Goal: Transaction & Acquisition: Purchase product/service

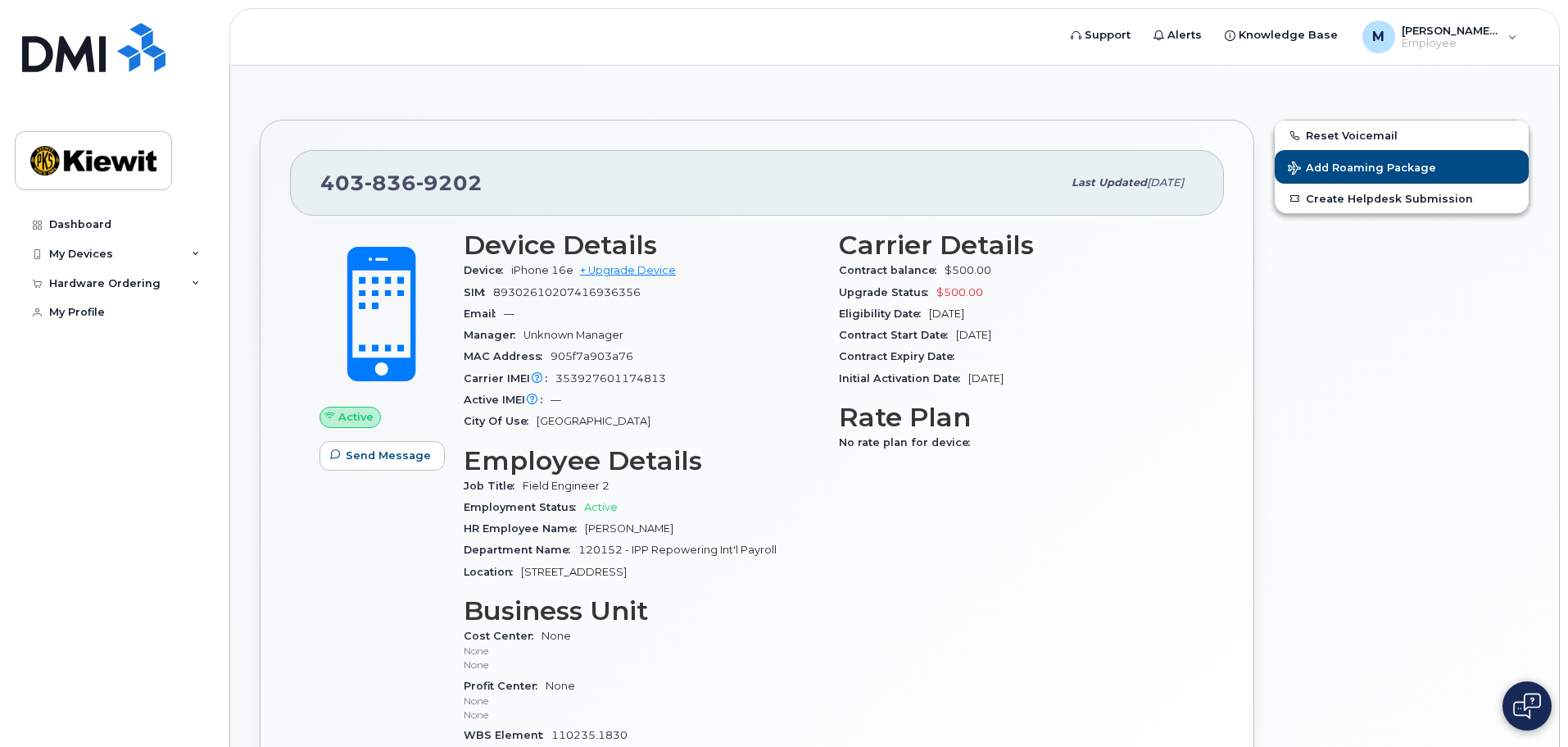
drag, startPoint x: 1443, startPoint y: 386, endPoint x: 1414, endPoint y: 375, distance: 31.0
click at [1442, 386] on div "Reset Voicemail Add Roaming Package Create Helpdesk Submission" at bounding box center [1401, 505] width 275 height 792
click at [1380, 159] on button "Add Roaming Package" at bounding box center [1402, 167] width 254 height 34
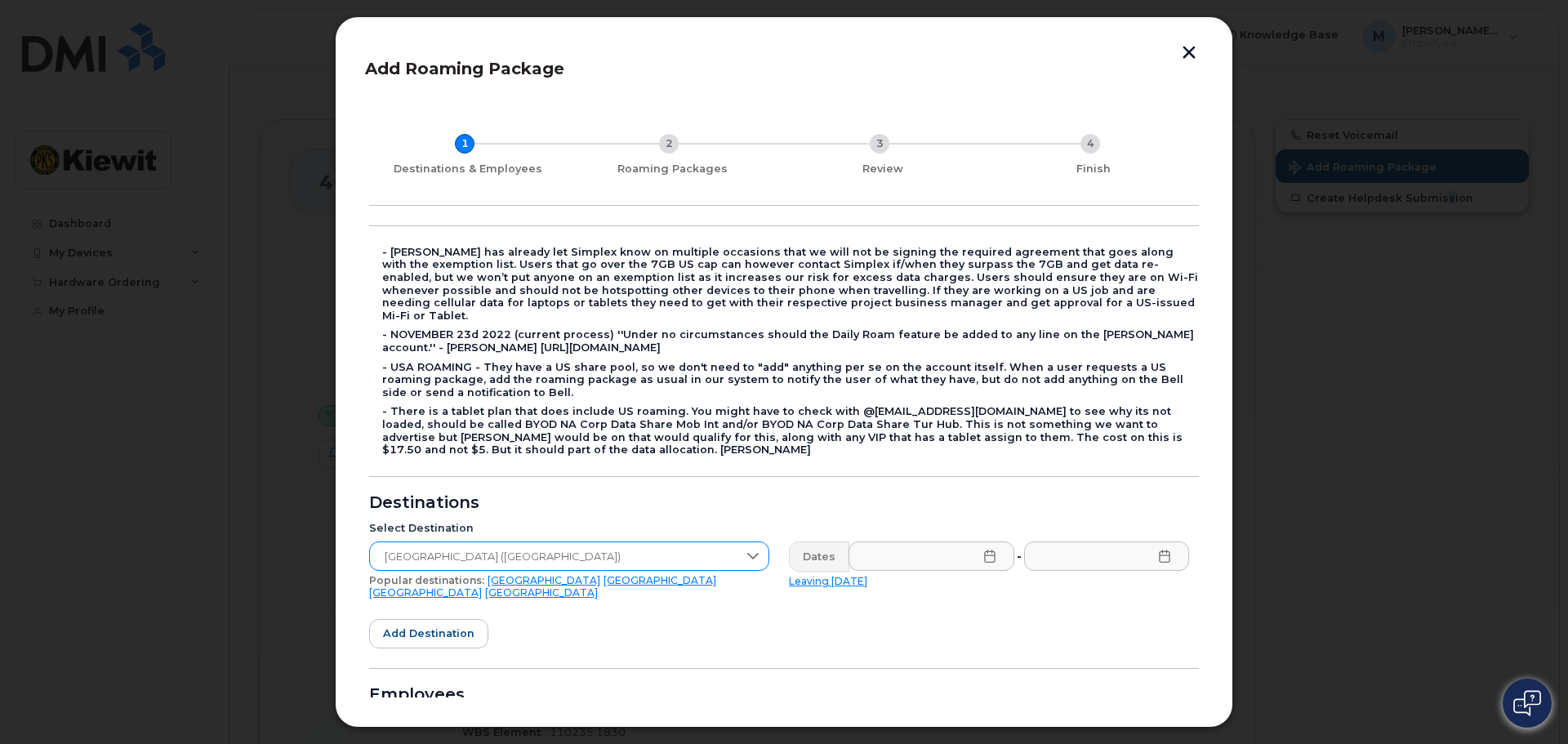
click at [716, 542] on span "[GEOGRAPHIC_DATA] ([GEOGRAPHIC_DATA])" at bounding box center [554, 556] width 367 height 29
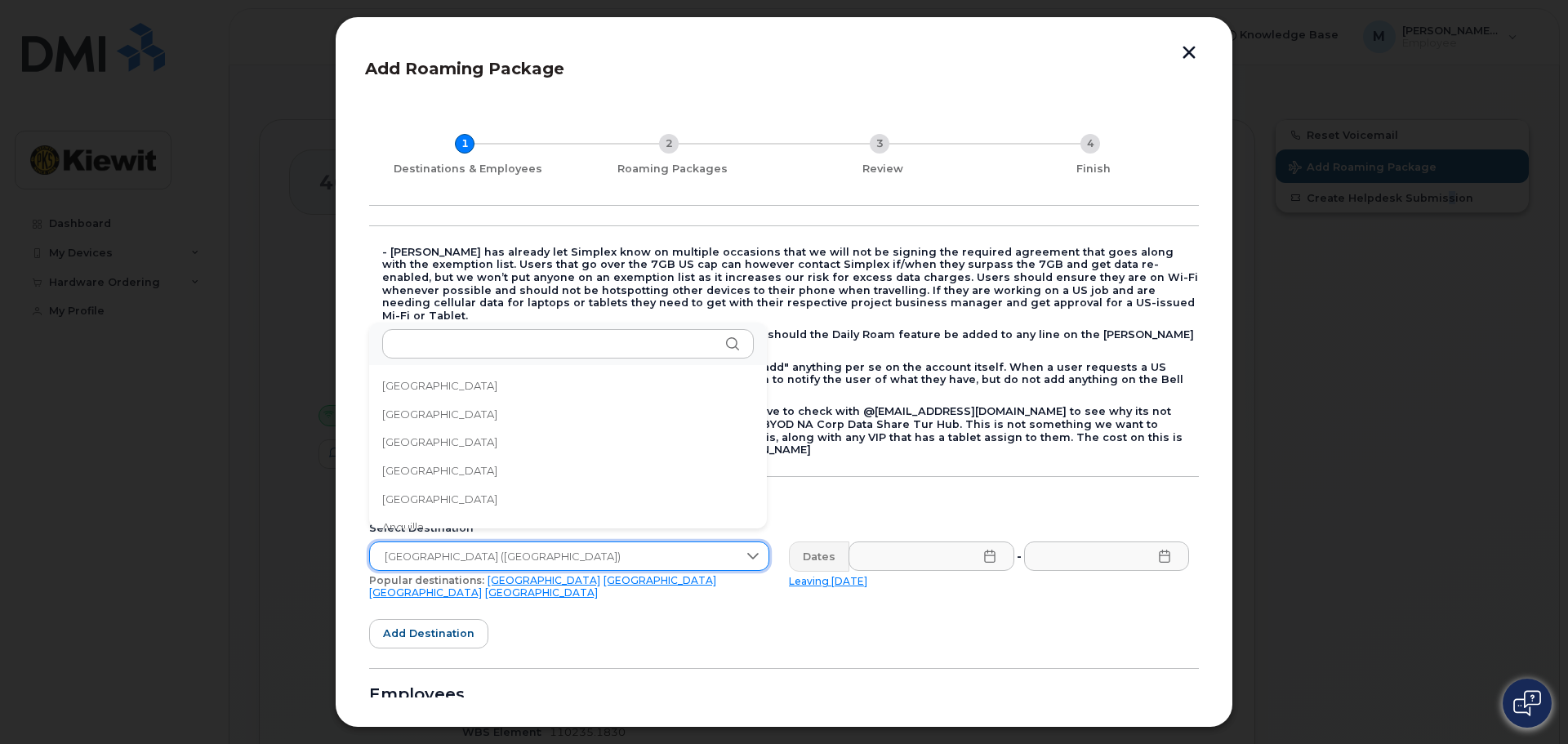
scroll to position [5403, 0]
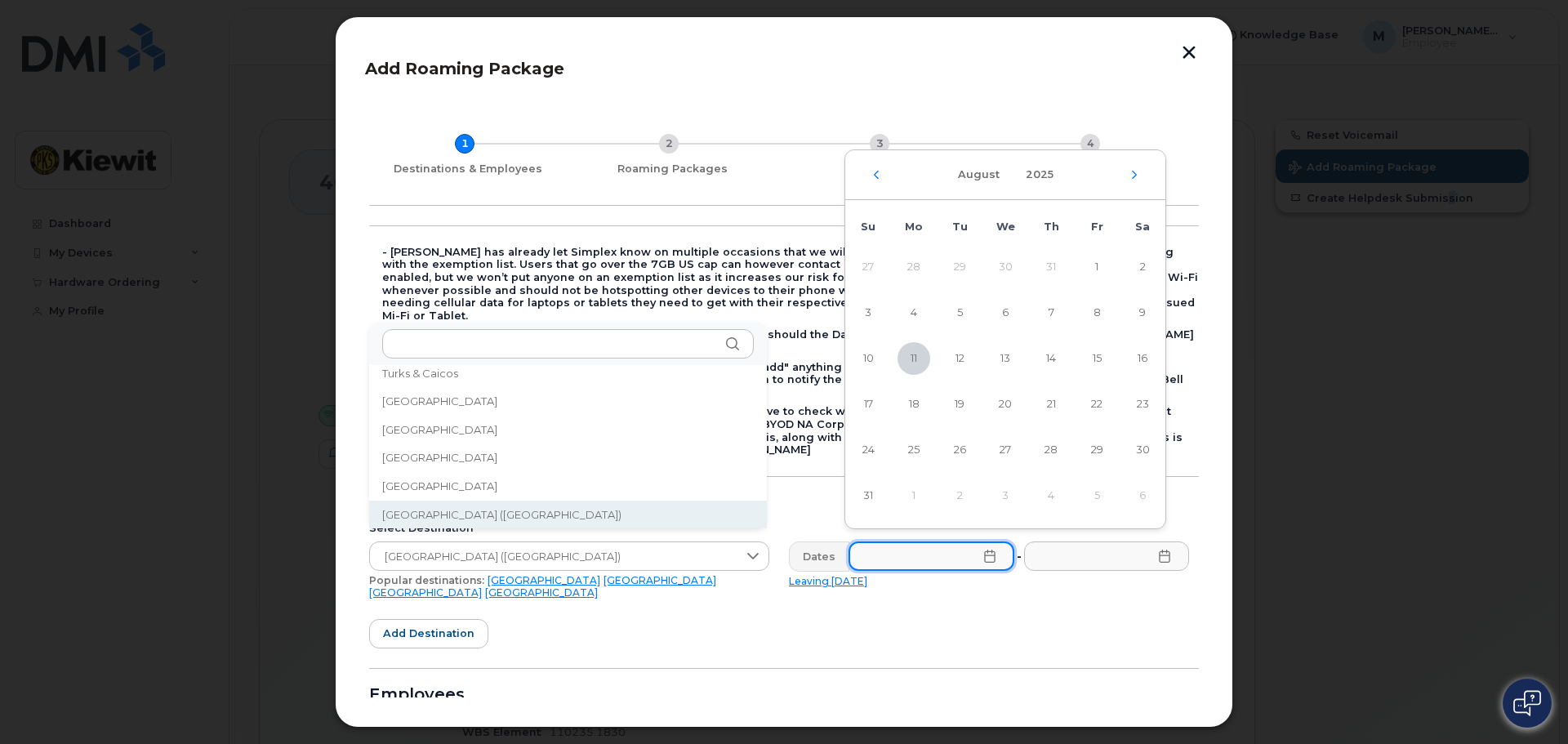
click at [915, 548] on input "text" at bounding box center [932, 556] width 166 height 29
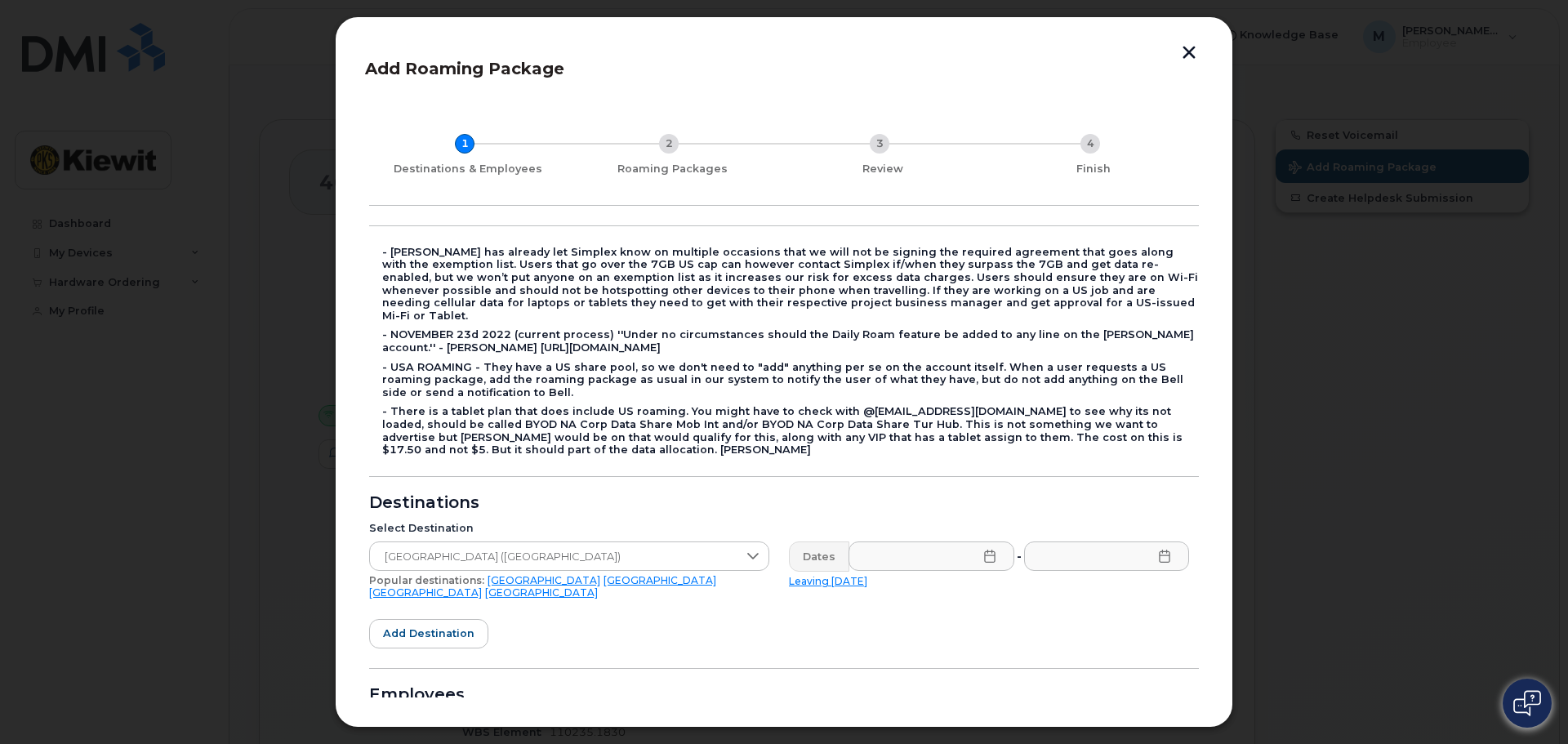
click at [828, 575] on link "Leaving [DATE]" at bounding box center [828, 580] width 78 height 13
type input "[DATE]"
click at [1162, 549] on icon at bounding box center [1164, 556] width 11 height 13
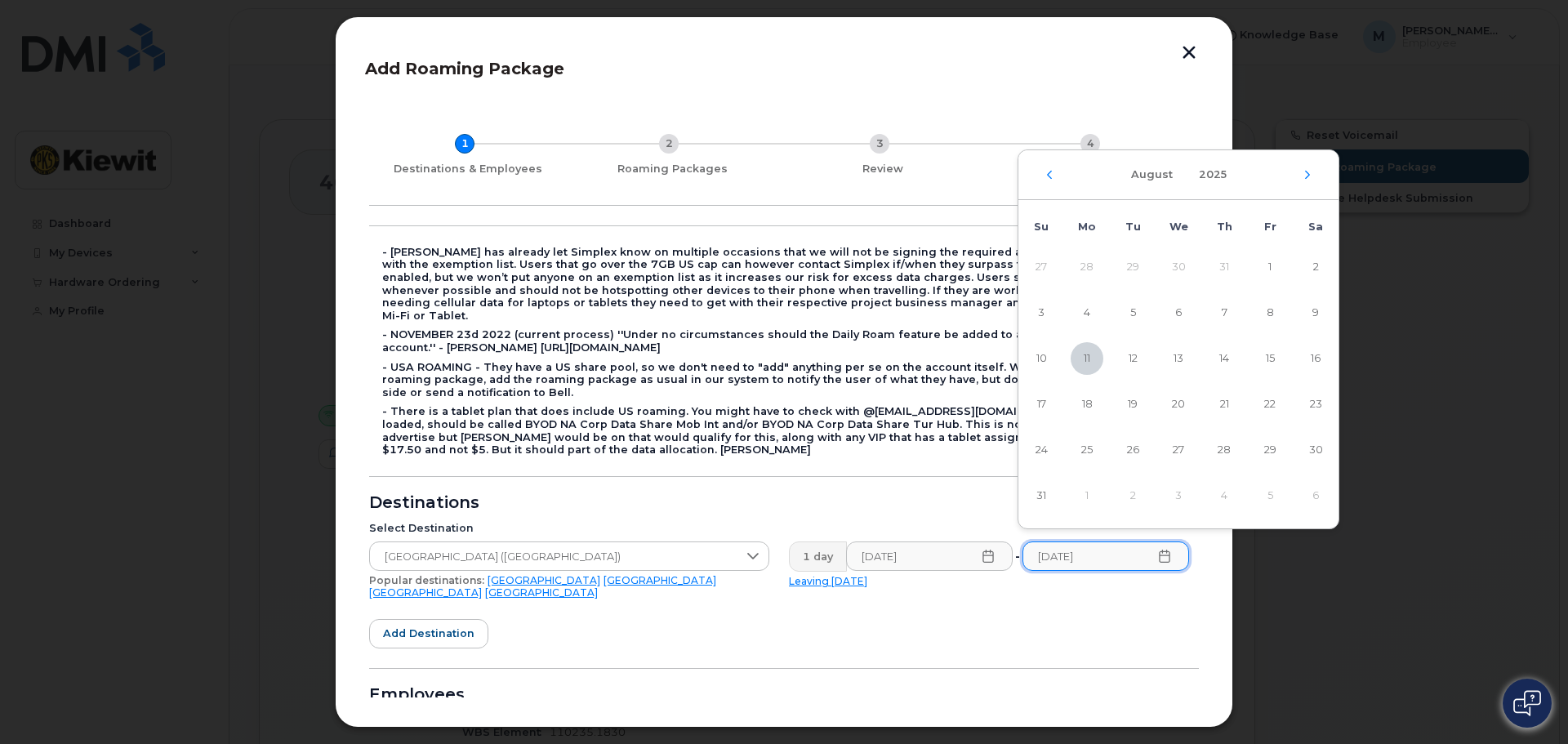
click at [1308, 180] on div "[DATE]" at bounding box center [1179, 174] width 320 height 49
click at [1308, 164] on div "[DATE]" at bounding box center [1179, 174] width 320 height 49
click at [1308, 171] on icon "Next Month" at bounding box center [1308, 175] width 10 height 13
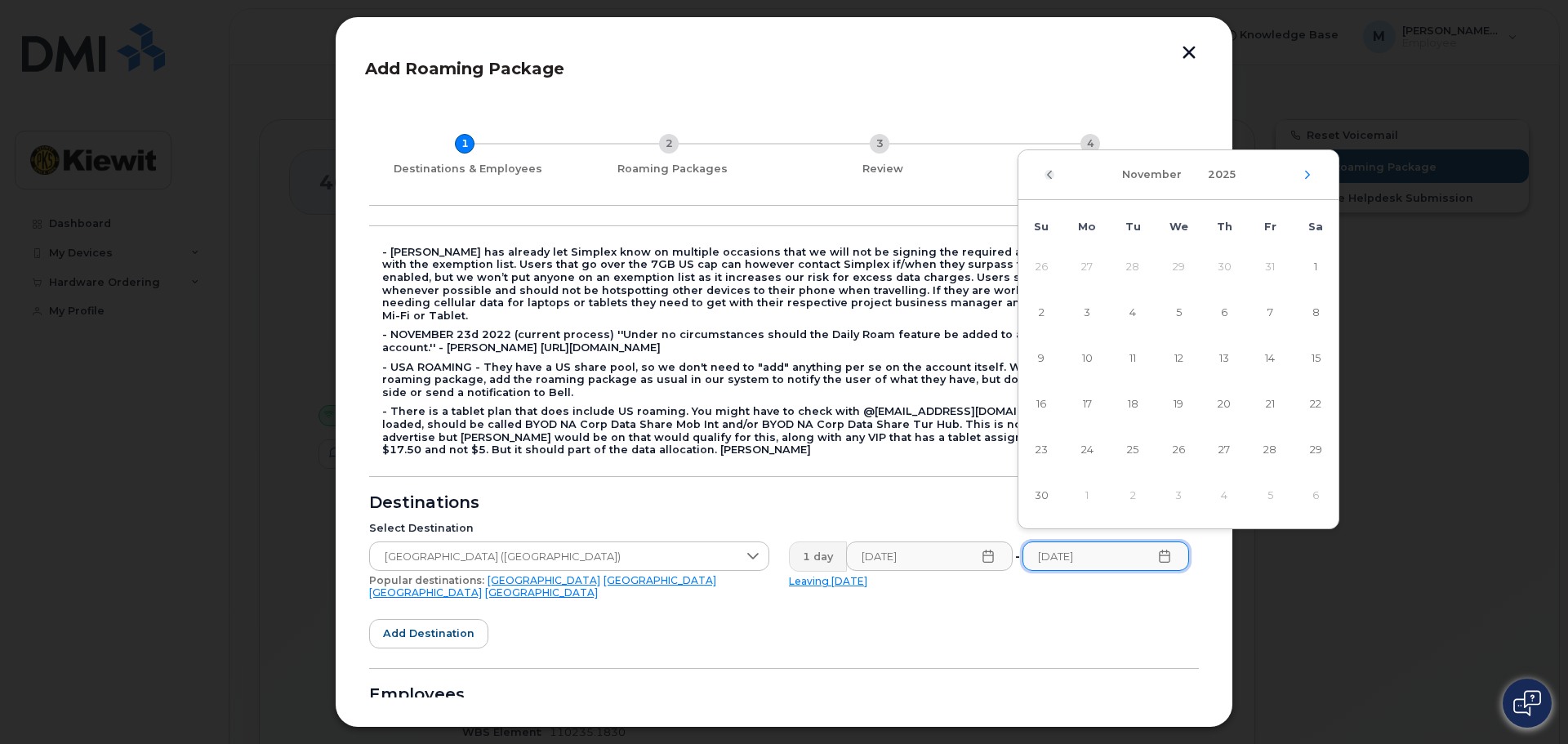
click at [1051, 175] on icon "Previous Month" at bounding box center [1050, 175] width 10 height 13
click at [1262, 448] on span "31" at bounding box center [1269, 450] width 33 height 33
type input "[DATE]"
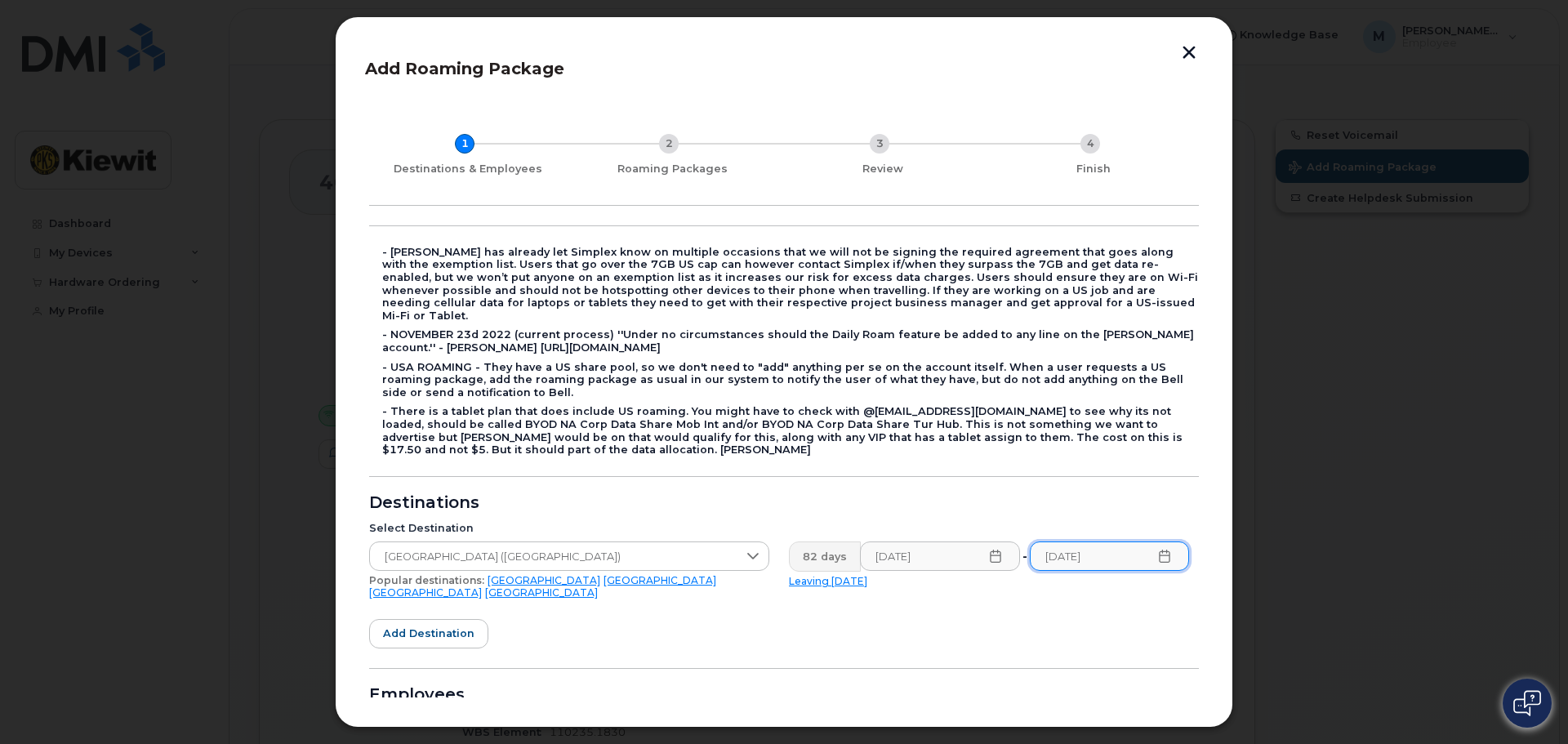
click at [1086, 634] on form "- [PERSON_NAME] has already let Simplex know on multiple occasions that we will…" at bounding box center [784, 563] width 830 height 675
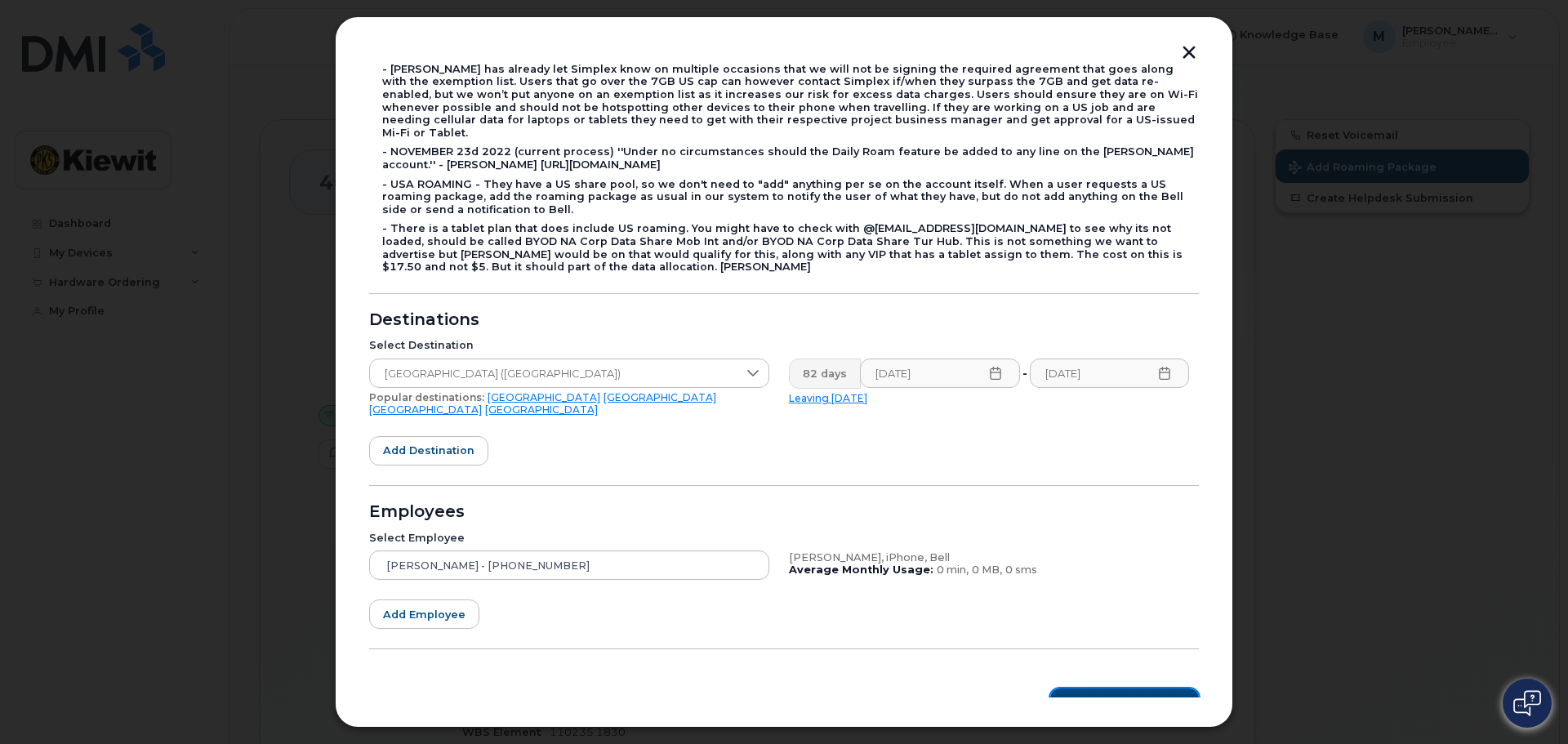
click at [1120, 696] on span "Roaming Packages" at bounding box center [1130, 704] width 110 height 15
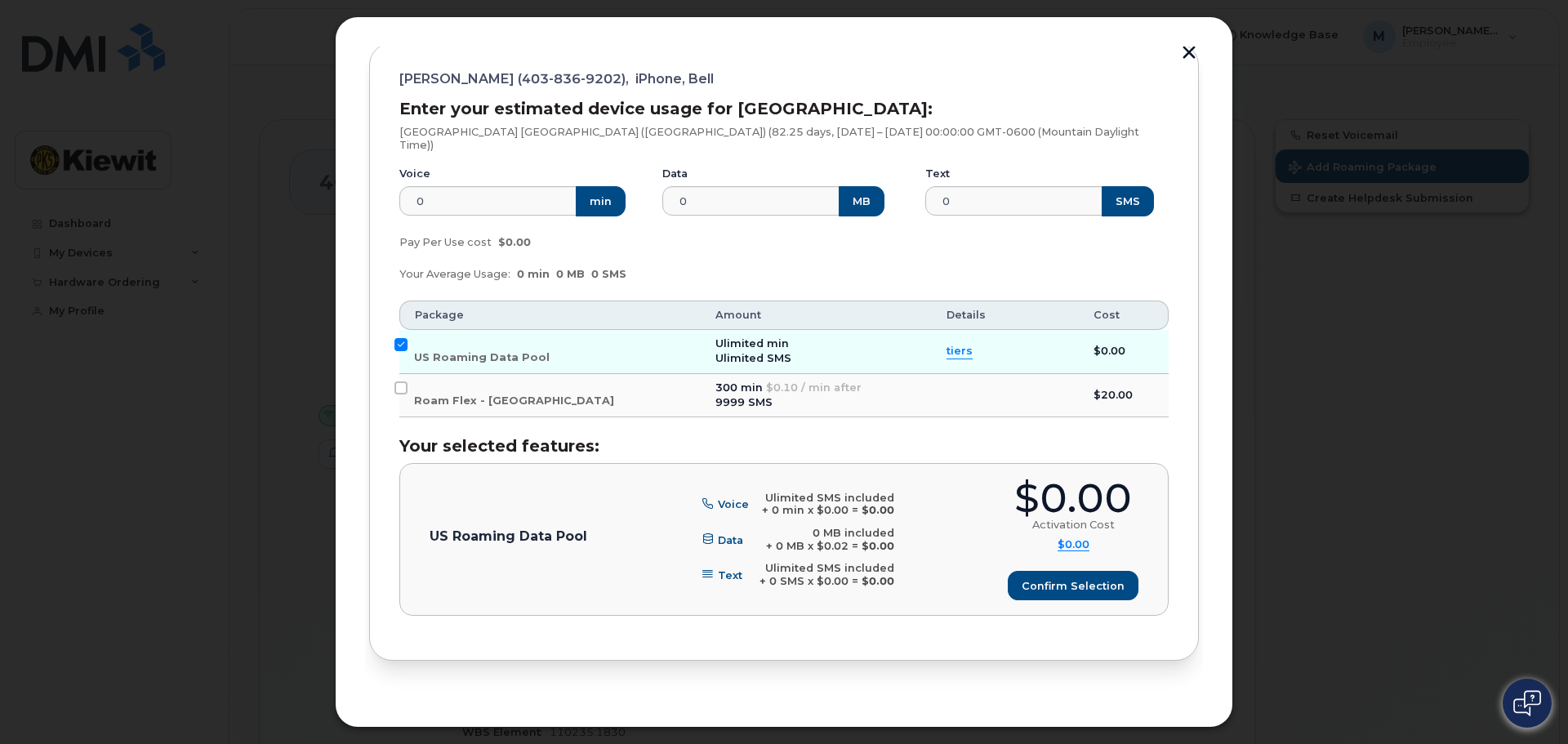
scroll to position [226, 0]
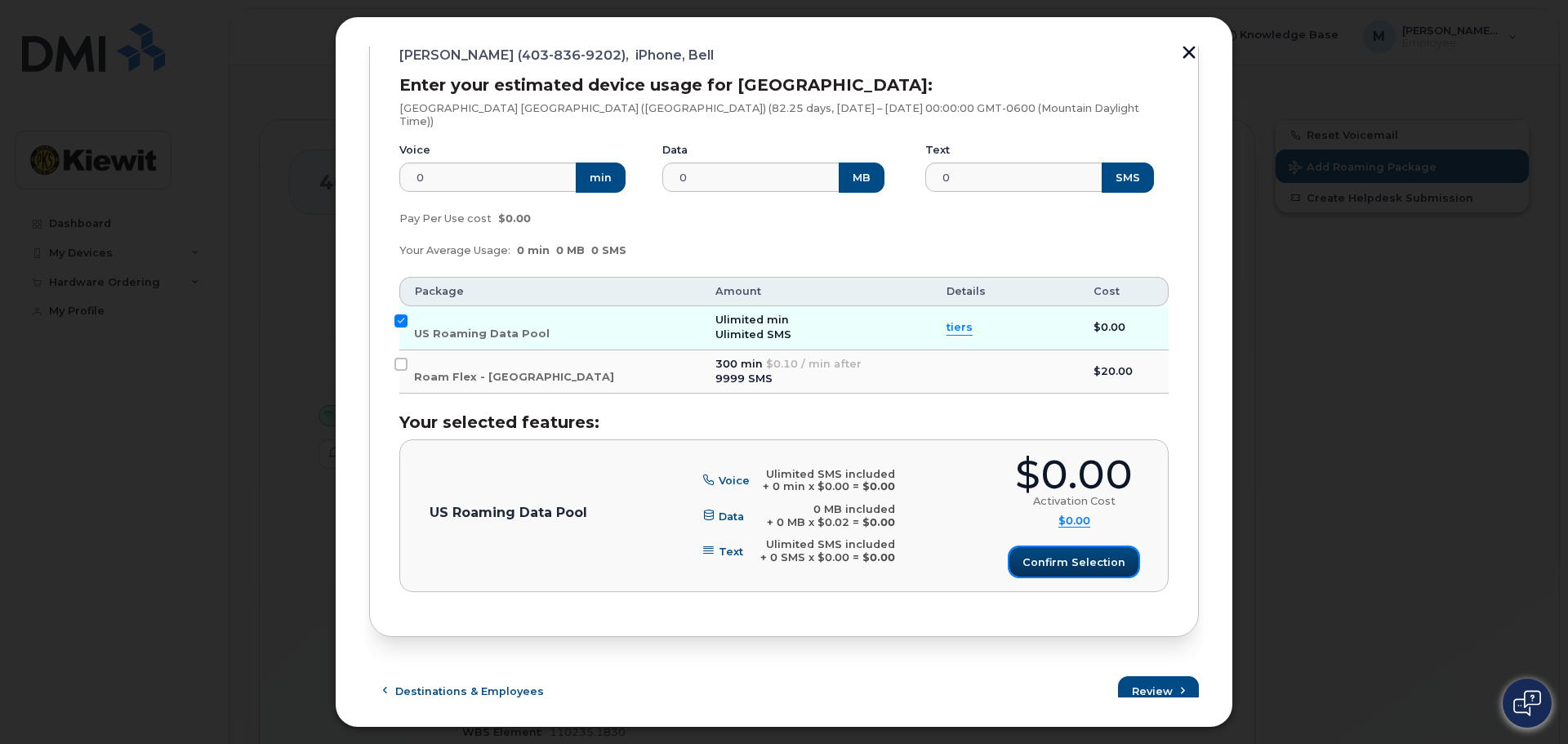
click at [1081, 554] on span "Confirm selection" at bounding box center [1074, 562] width 103 height 15
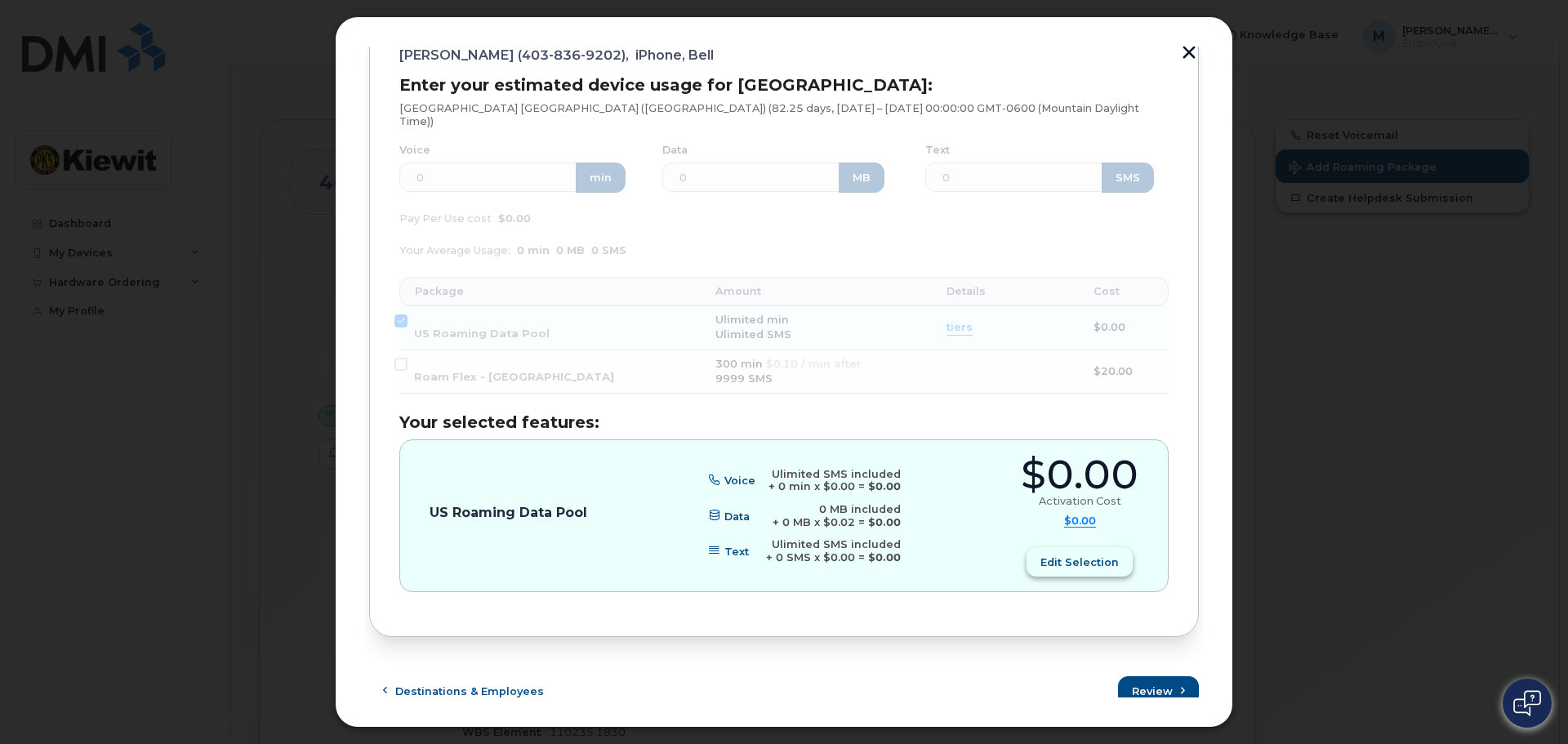
click at [1099, 554] on span "Edit selection" at bounding box center [1079, 562] width 78 height 15
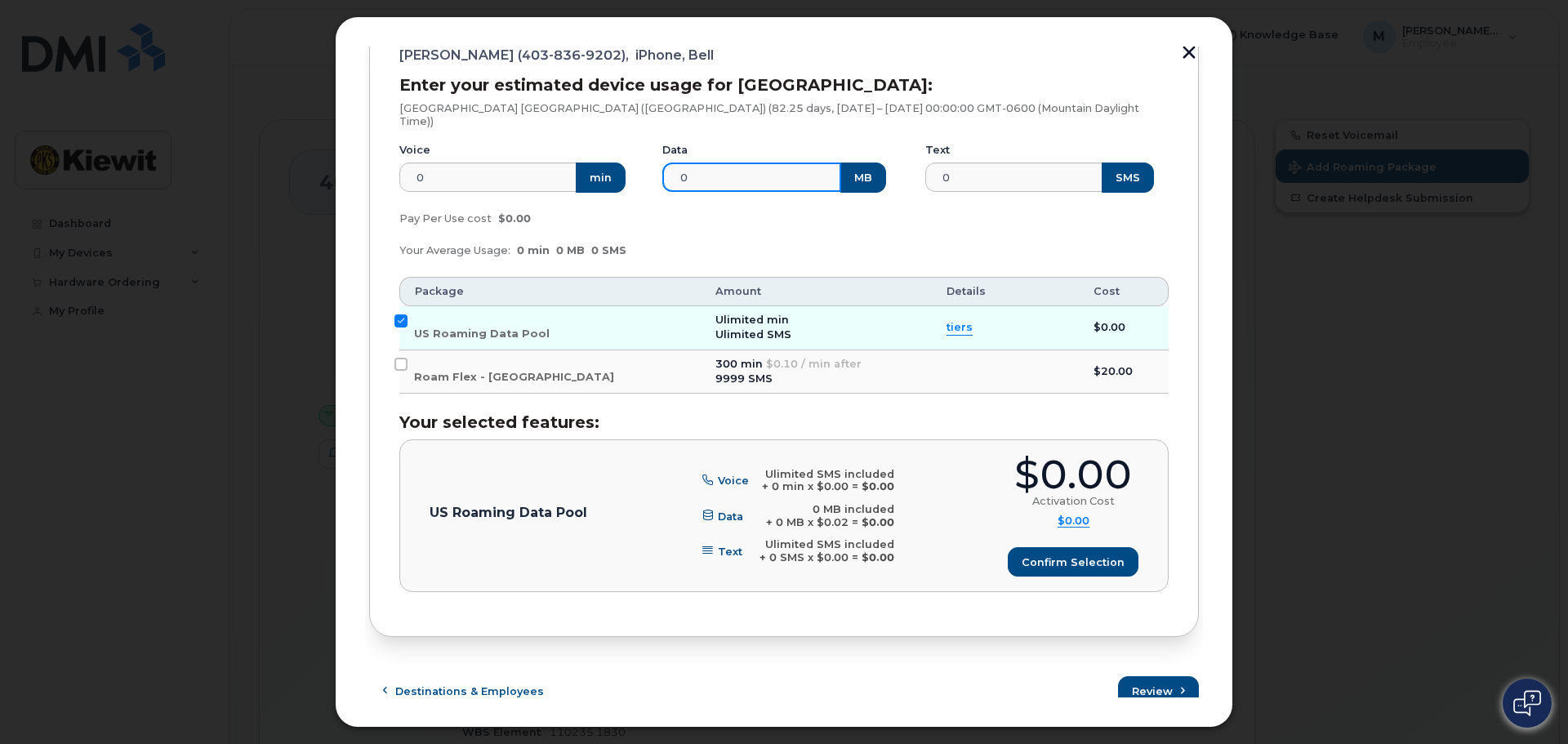
click at [726, 163] on input "0" at bounding box center [752, 177] width 179 height 29
drag, startPoint x: 728, startPoint y: 169, endPoint x: 640, endPoint y: 168, distance: 88.0
click at [640, 168] on div "Voice 0 min Data 0 MB Text 0 SMS" at bounding box center [784, 168] width 789 height 70
click at [865, 234] on div "Your Average Usage: 0 min 0 MB 0 SMS" at bounding box center [784, 250] width 789 height 33
